Goal: Task Accomplishment & Management: Manage account settings

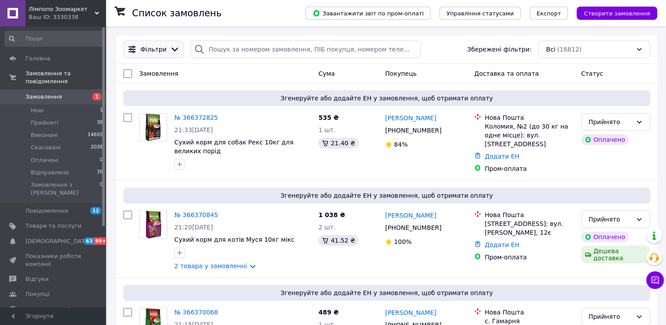
click at [162, 46] on span "Фільтри" at bounding box center [154, 49] width 26 height 9
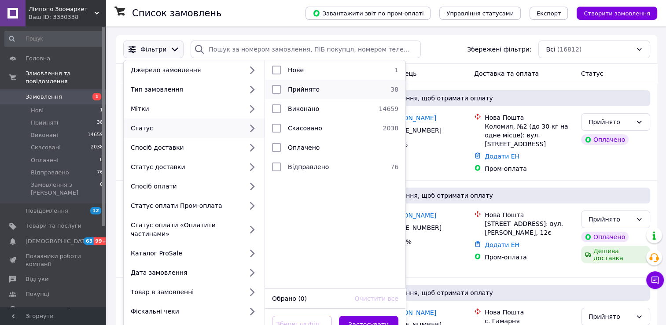
click at [300, 88] on span "Прийнято" at bounding box center [304, 89] width 32 height 7
checkbox input "true"
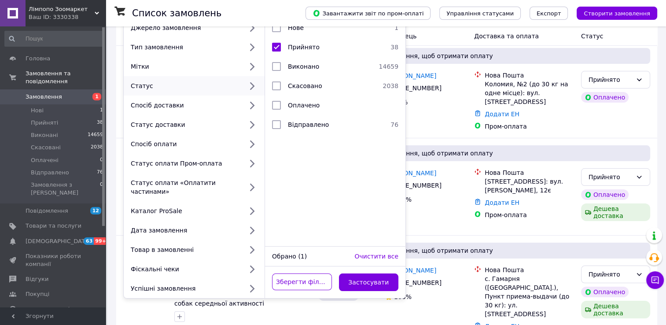
scroll to position [44, 0]
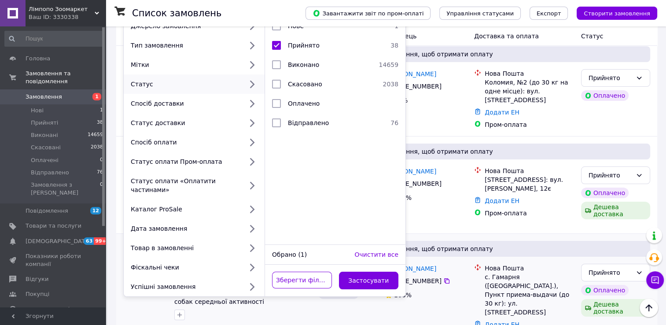
click at [373, 272] on button "Застосувати" at bounding box center [369, 281] width 60 height 18
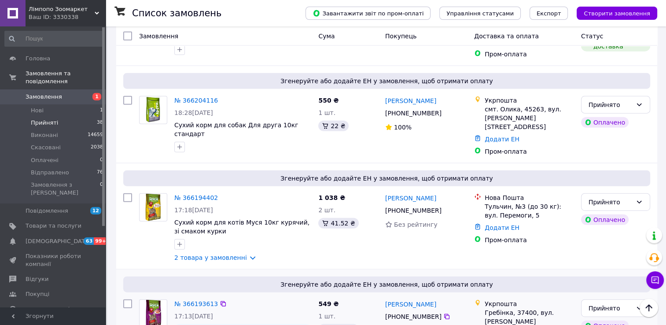
scroll to position [2026, 0]
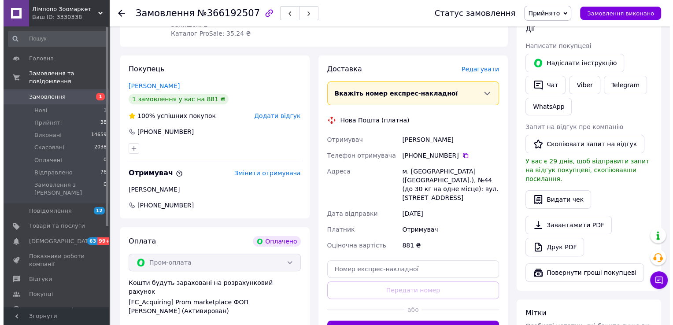
scroll to position [220, 0]
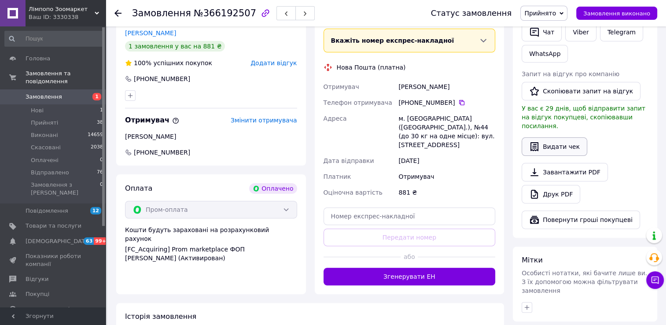
click at [555, 137] on button "Видати чек" at bounding box center [555, 146] width 66 height 19
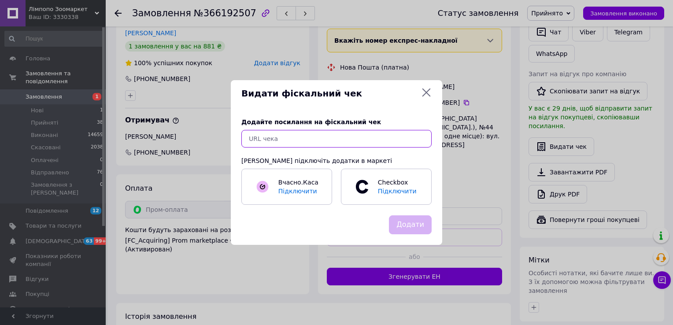
click at [414, 139] on input "text" at bounding box center [336, 139] width 190 height 18
paste input "[URL][DOMAIN_NAME]"
type input "[URL][DOMAIN_NAME]"
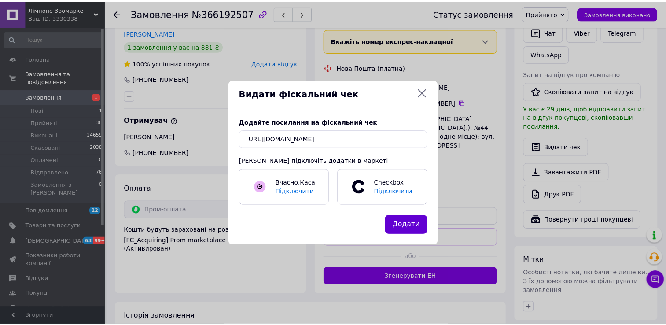
scroll to position [0, 0]
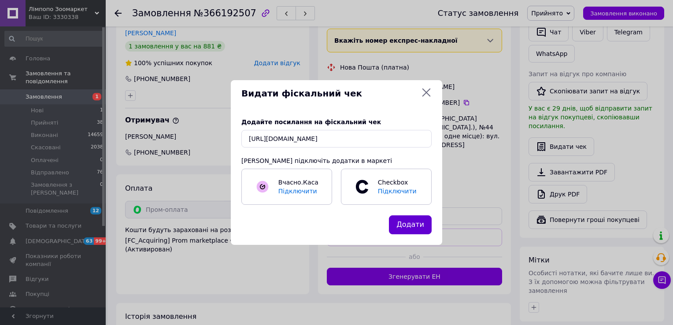
click at [410, 222] on button "Додати" at bounding box center [410, 224] width 43 height 19
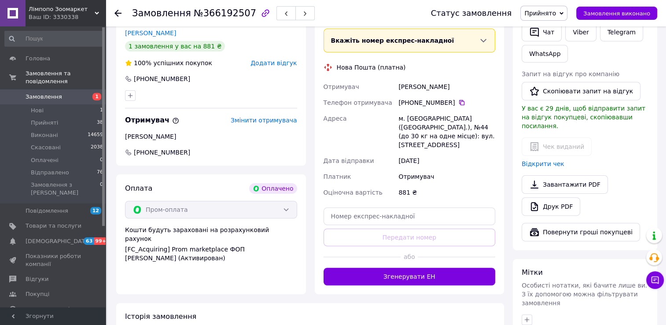
click at [118, 12] on use at bounding box center [118, 13] width 7 height 7
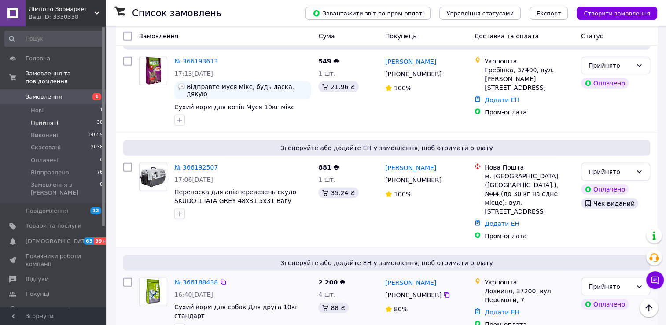
scroll to position [2423, 0]
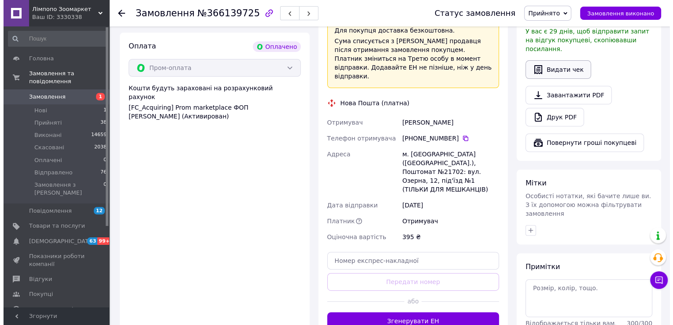
scroll to position [210, 0]
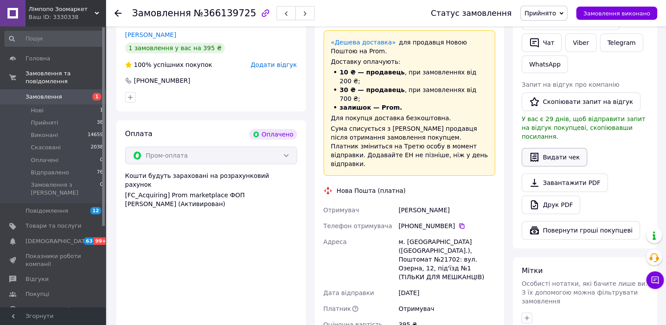
click at [546, 148] on button "Видати чек" at bounding box center [555, 157] width 66 height 19
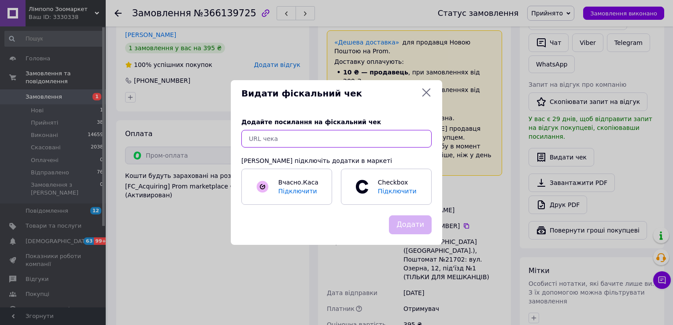
click at [395, 139] on input "text" at bounding box center [336, 139] width 190 height 18
paste input "[URL][DOMAIN_NAME]"
type input "[URL][DOMAIN_NAME]"
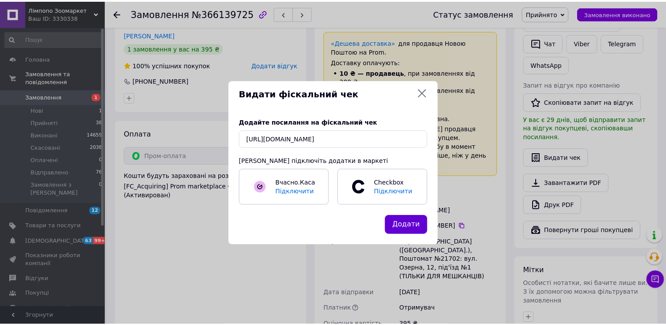
scroll to position [0, 0]
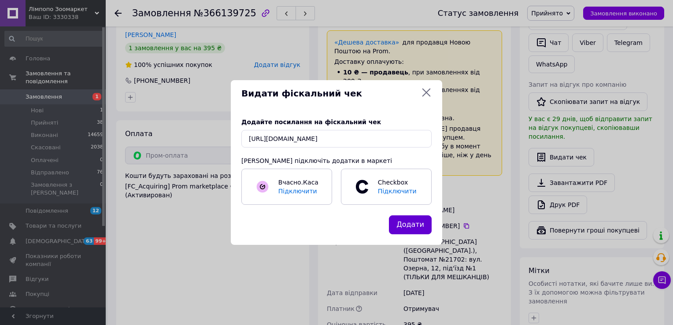
click at [403, 232] on button "Додати" at bounding box center [410, 224] width 43 height 19
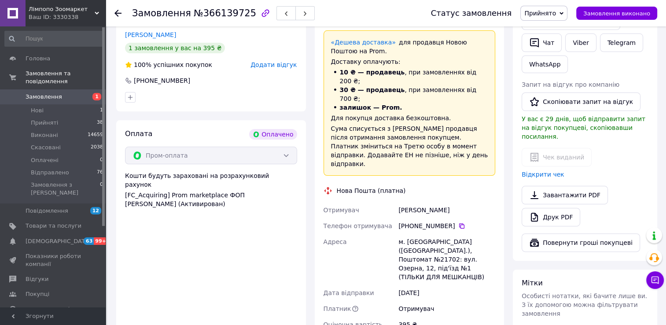
click at [117, 10] on icon at bounding box center [118, 13] width 7 height 7
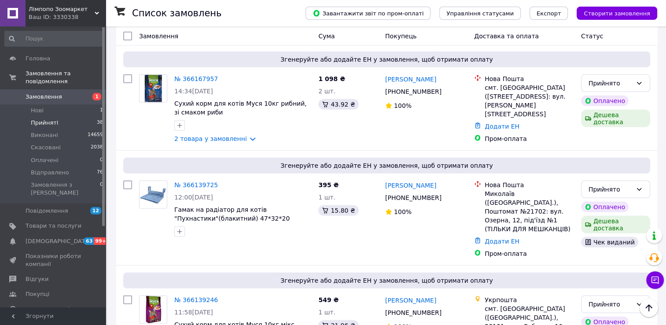
scroll to position [2599, 0]
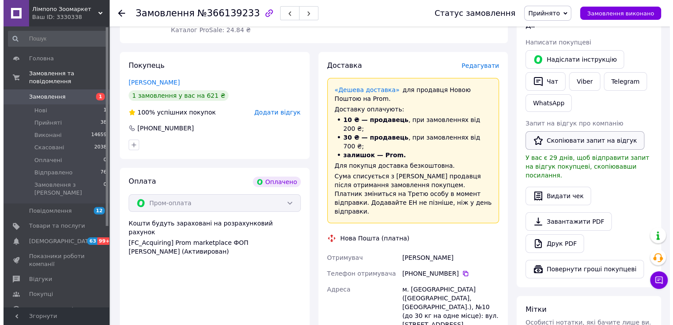
scroll to position [153, 0]
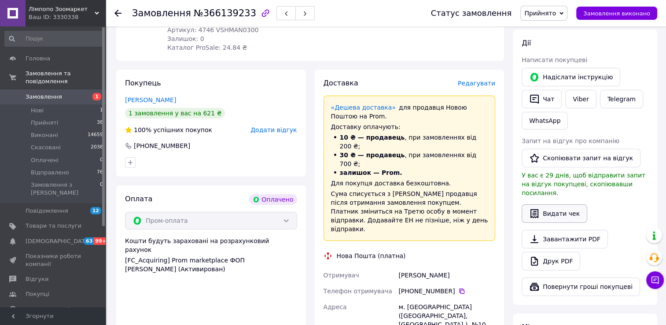
click at [555, 208] on button "Видати чек" at bounding box center [555, 213] width 66 height 19
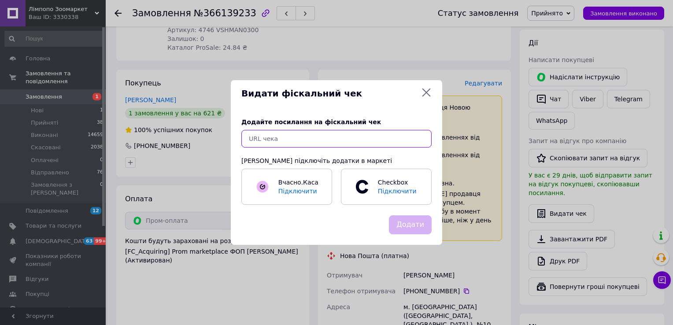
click at [374, 141] on input "text" at bounding box center [336, 139] width 190 height 18
paste input "[URL][DOMAIN_NAME]"
type input "[URL][DOMAIN_NAME]"
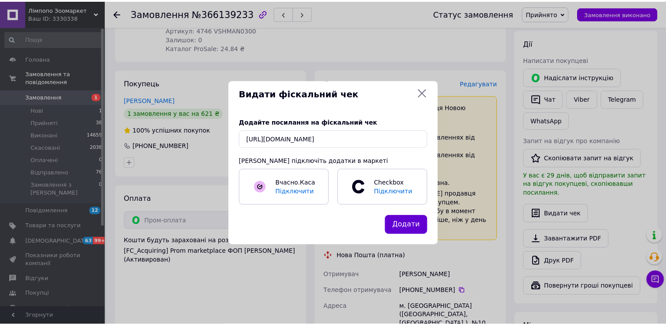
scroll to position [0, 0]
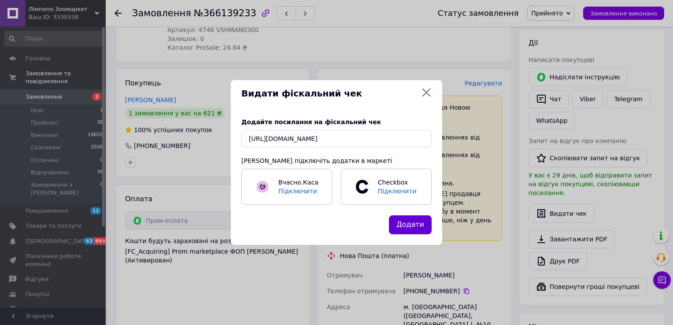
click at [420, 225] on button "Додати" at bounding box center [410, 224] width 43 height 19
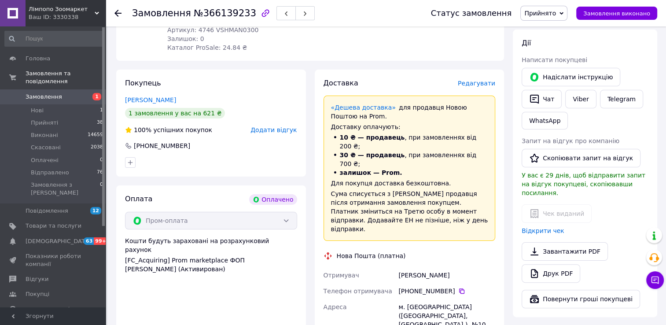
click at [115, 10] on icon at bounding box center [118, 13] width 7 height 7
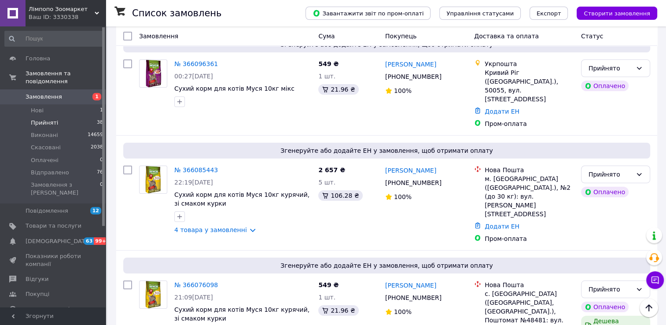
scroll to position [3304, 0]
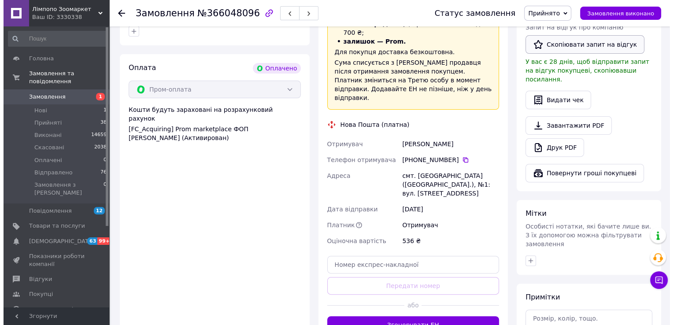
scroll to position [171, 0]
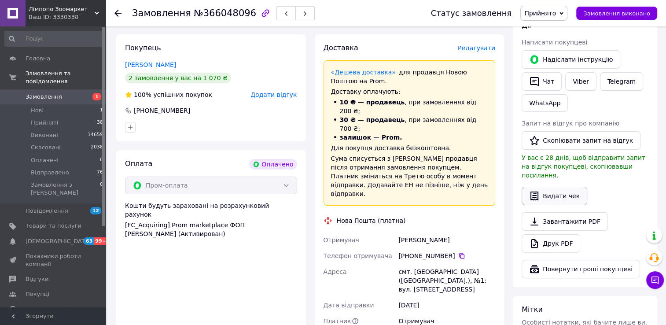
click at [556, 188] on button "Видати чек" at bounding box center [555, 196] width 66 height 19
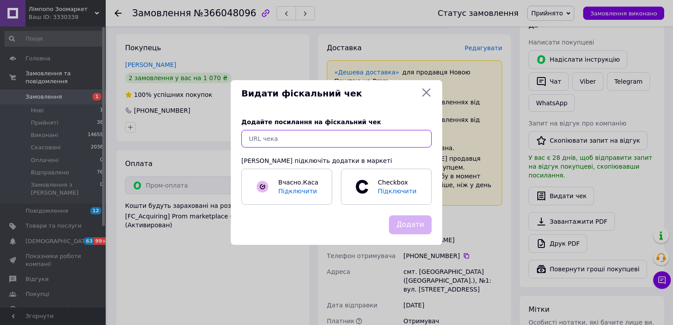
click at [394, 141] on input "text" at bounding box center [336, 139] width 190 height 18
paste input "[URL][DOMAIN_NAME]"
type input "[URL][DOMAIN_NAME]"
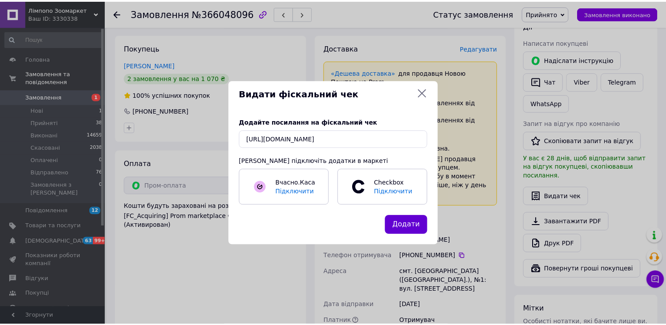
scroll to position [0, 0]
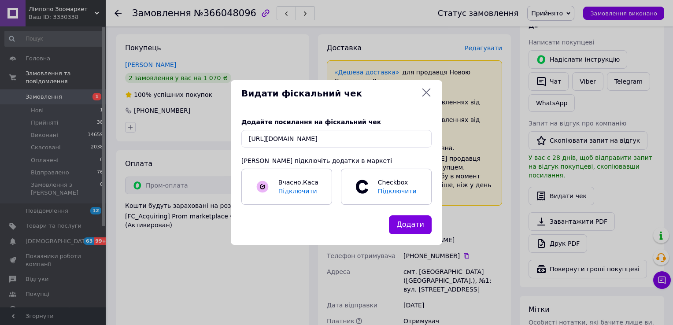
click at [426, 231] on button "Додати" at bounding box center [410, 224] width 43 height 19
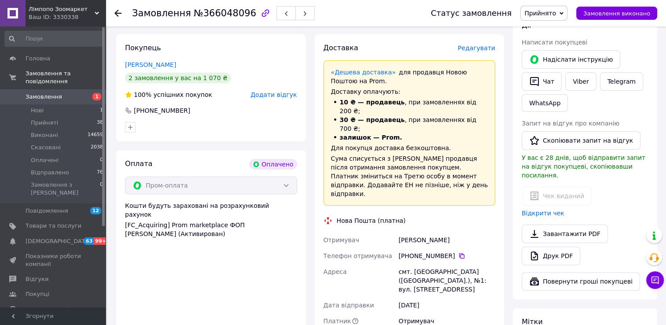
click at [116, 13] on use at bounding box center [118, 13] width 7 height 7
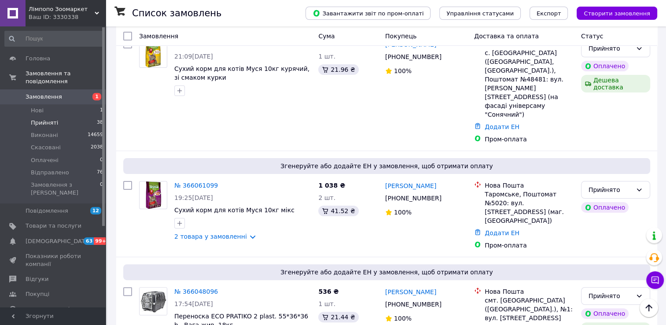
scroll to position [3482, 0]
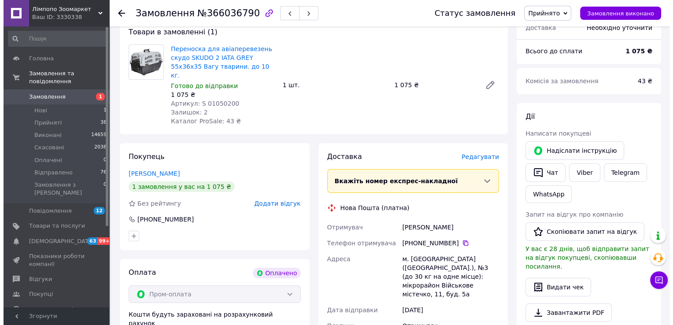
scroll to position [220, 0]
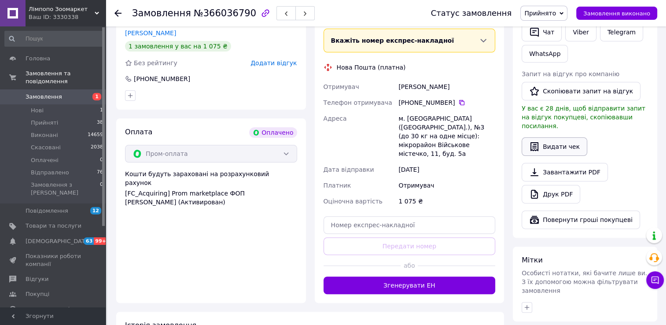
click at [557, 139] on button "Видати чек" at bounding box center [555, 146] width 66 height 19
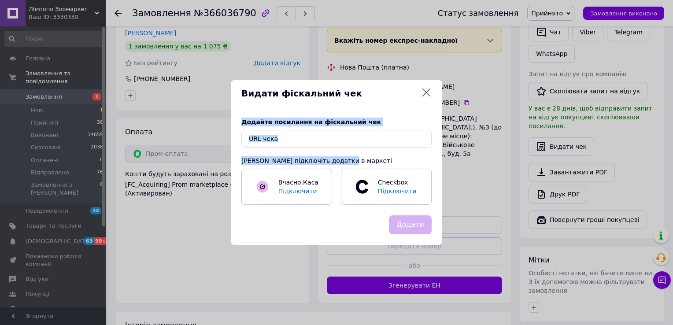
click at [387, 147] on div "Додайте посилання на фіскальний чек [PERSON_NAME] підключіть додатки в маркеті …" at bounding box center [336, 161] width 211 height 108
click at [389, 142] on input "text" at bounding box center [336, 139] width 190 height 18
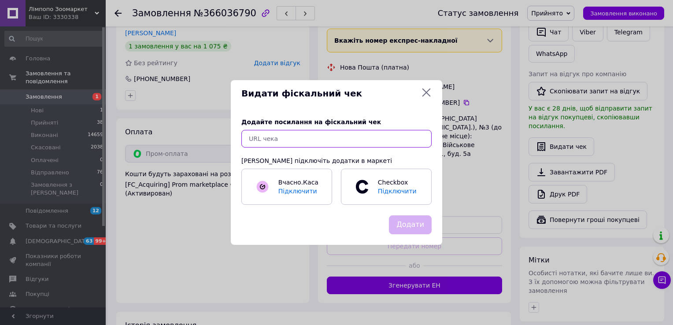
click at [388, 139] on input "text" at bounding box center [336, 139] width 190 height 18
paste input "[URL][DOMAIN_NAME]"
type input "[URL][DOMAIN_NAME]"
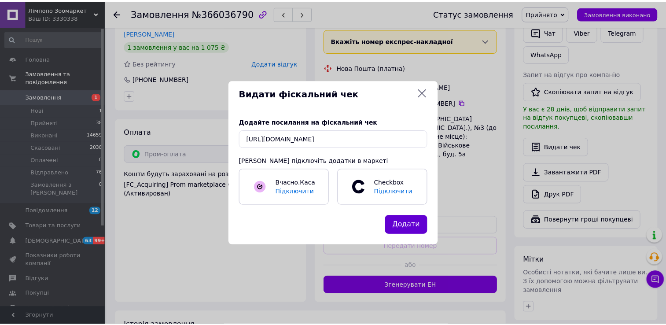
scroll to position [0, 0]
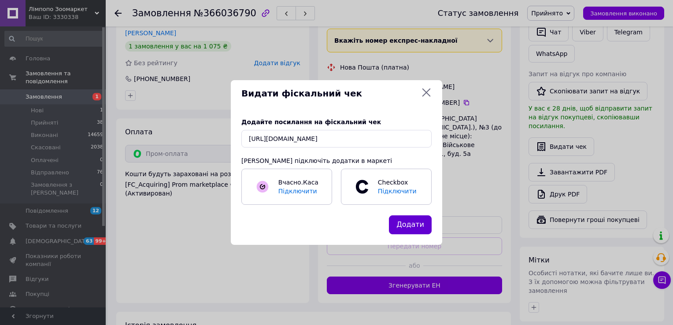
click at [416, 224] on button "Додати" at bounding box center [410, 224] width 43 height 19
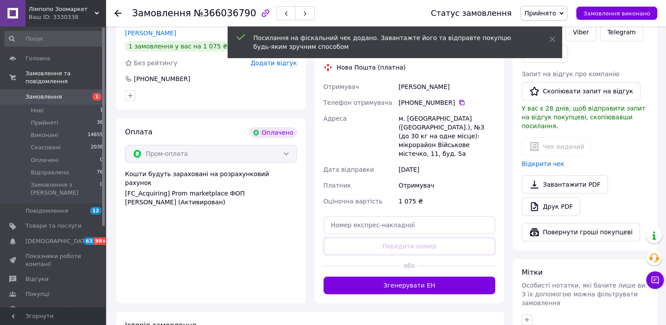
click at [115, 11] on icon at bounding box center [118, 13] width 7 height 7
